Goal: Communication & Community: Connect with others

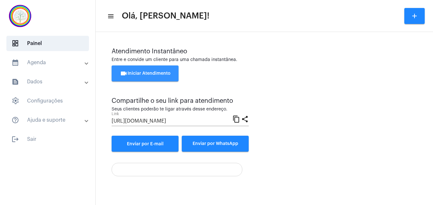
click at [157, 75] on span "videocam Iniciar Atendimento" at bounding box center [145, 73] width 51 height 4
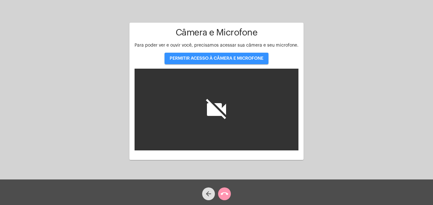
click at [212, 56] on span "PERMITIR ACESSO À CÂMERA E MICROFONE" at bounding box center [217, 58] width 94 height 4
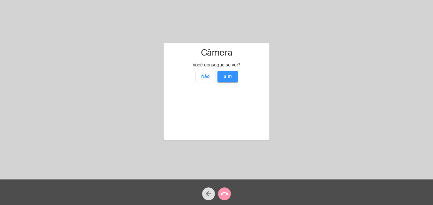
click at [229, 74] on span "Sim" at bounding box center [228, 76] width 8 height 4
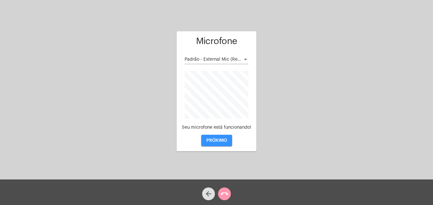
click at [215, 144] on button "PRÓXIMO" at bounding box center [216, 140] width 31 height 11
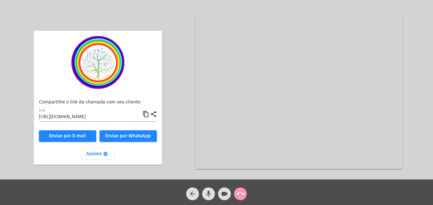
click at [147, 114] on mat-icon "content_copy" at bounding box center [146, 114] width 7 height 8
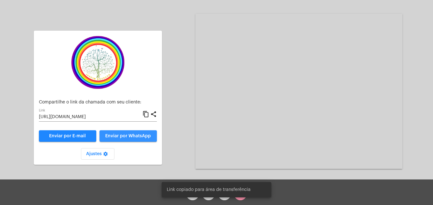
click at [136, 137] on span "Enviar por WhatsApp" at bounding box center [128, 136] width 46 height 4
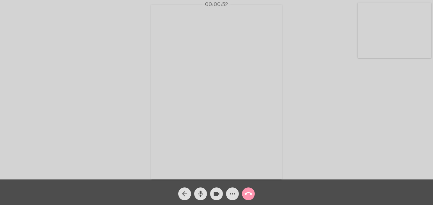
click at [366, 53] on video at bounding box center [395, 30] width 74 height 55
click at [173, 169] on video at bounding box center [274, 91] width 233 height 175
